Goal: Task Accomplishment & Management: Use online tool/utility

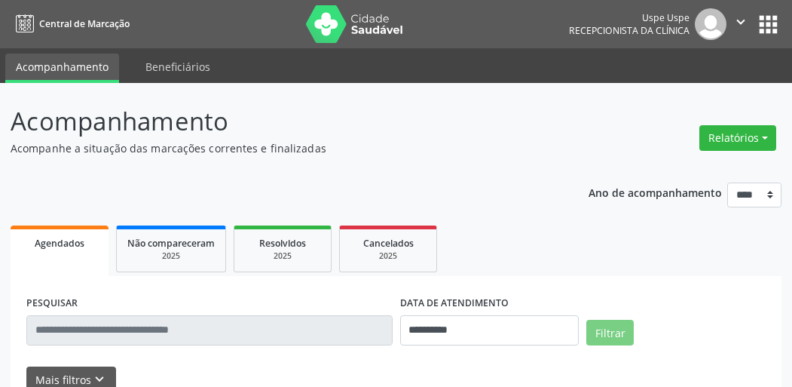
click at [754, 133] on button "Relatórios" at bounding box center [738, 138] width 77 height 26
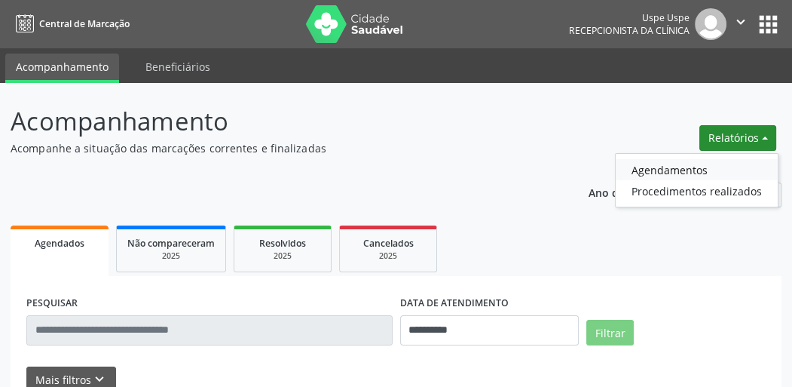
click at [692, 170] on link "Agendamentos" at bounding box center [697, 169] width 162 height 21
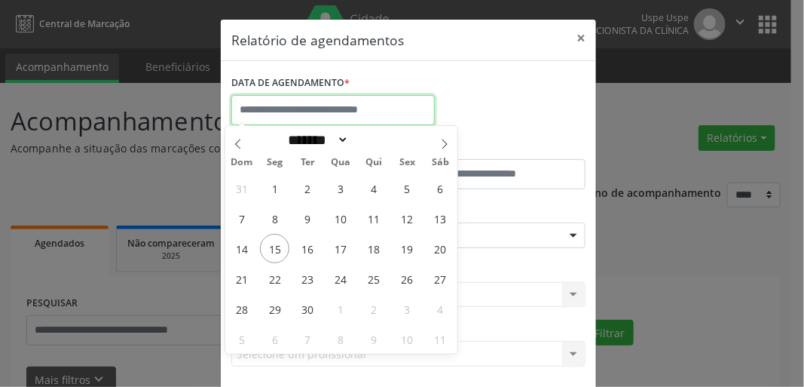
click at [333, 116] on input "text" at bounding box center [333, 110] width 204 height 30
click at [346, 247] on span "17" at bounding box center [340, 248] width 29 height 29
type input "**********"
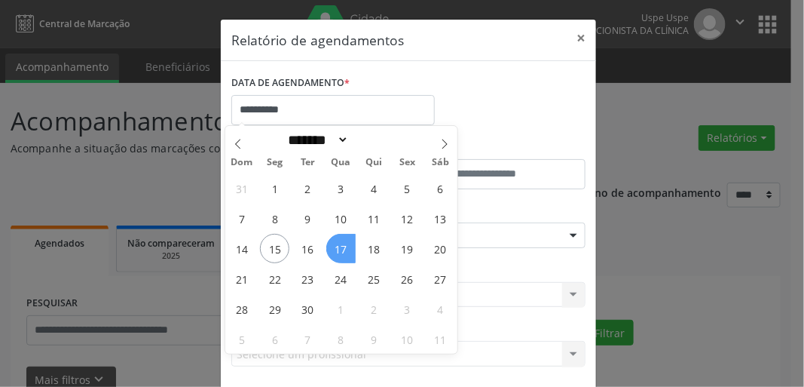
click at [345, 247] on span "17" at bounding box center [340, 248] width 29 height 29
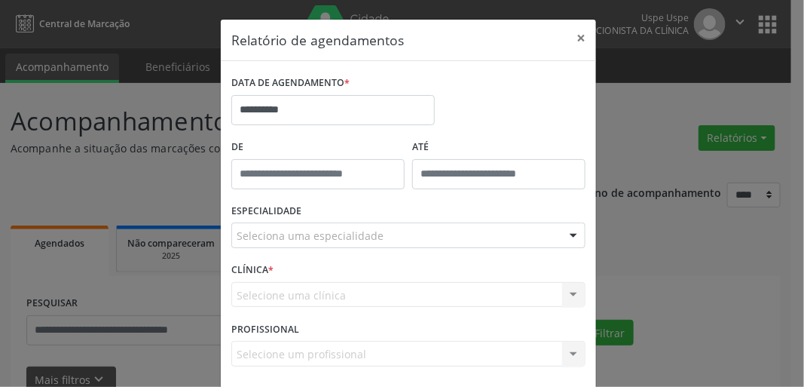
click at [290, 216] on label "ESPECIALIDADE" at bounding box center [266, 211] width 70 height 23
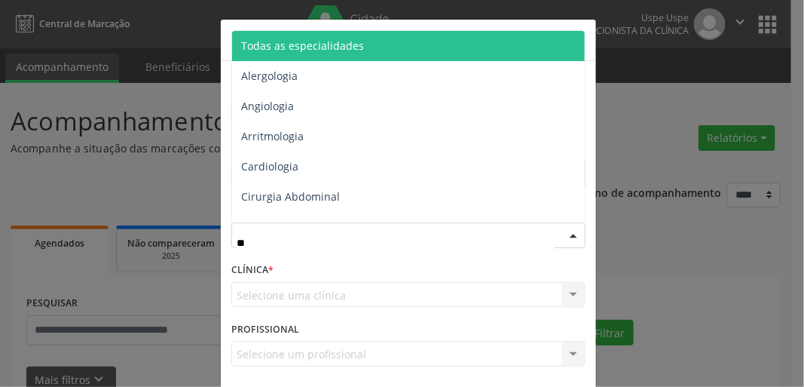
type input "***"
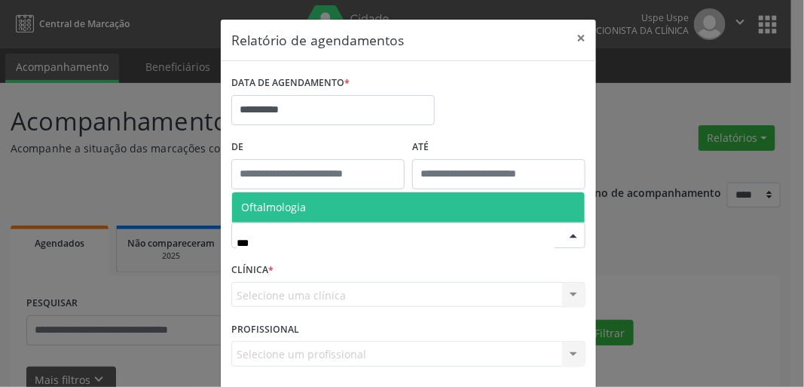
click at [290, 218] on span "Oftalmologia" at bounding box center [408, 207] width 353 height 30
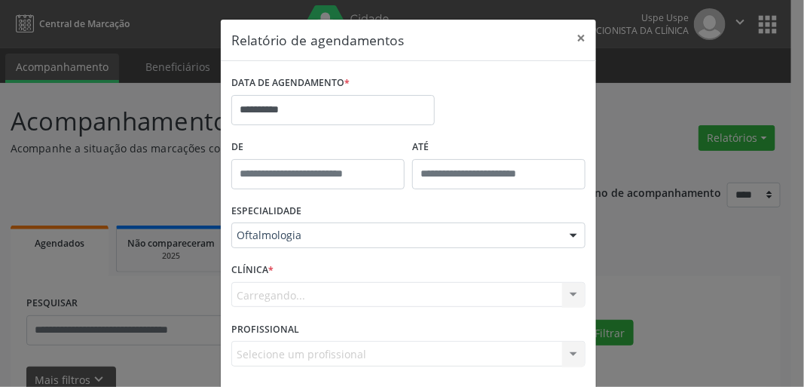
scroll to position [66, 0]
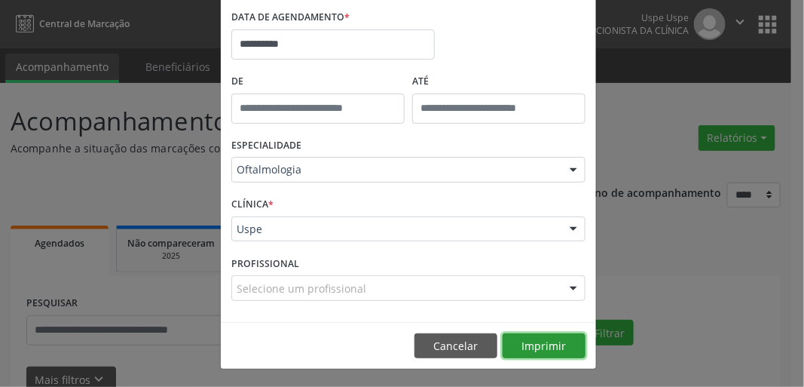
click at [531, 350] on button "Imprimir" at bounding box center [544, 346] width 83 height 26
